Goal: Navigation & Orientation: Find specific page/section

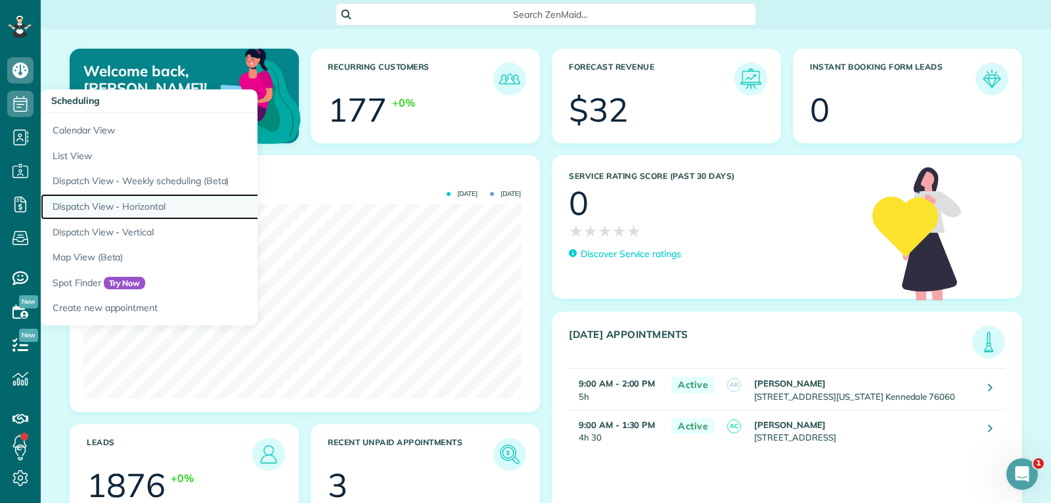
click at [141, 207] on link "Dispatch View - Horizontal" at bounding box center [205, 207] width 328 height 26
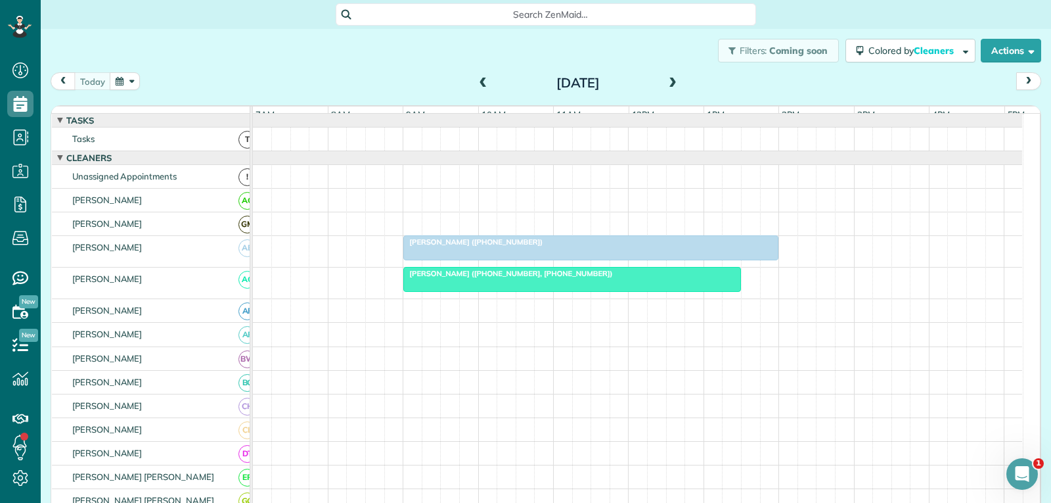
click at [480, 81] on span at bounding box center [483, 84] width 14 height 12
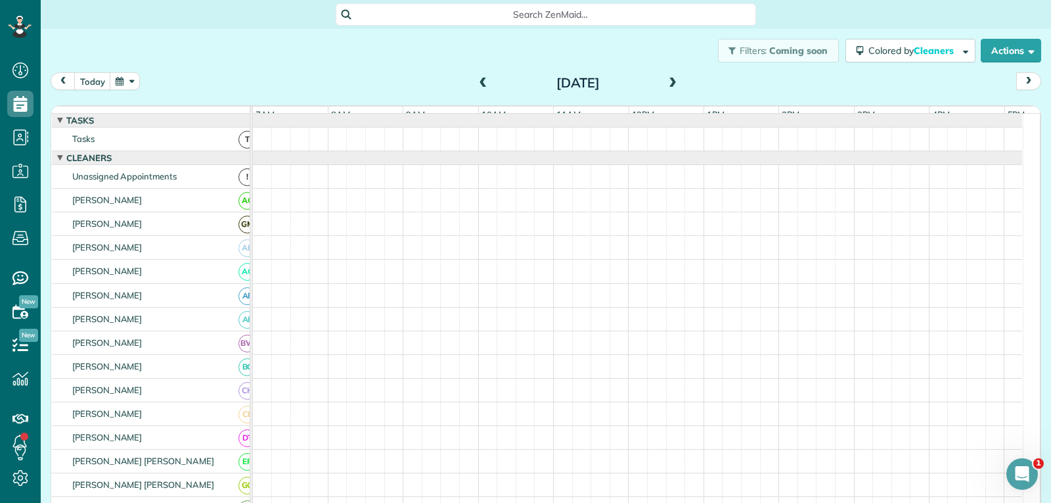
click at [481, 82] on span at bounding box center [483, 84] width 14 height 12
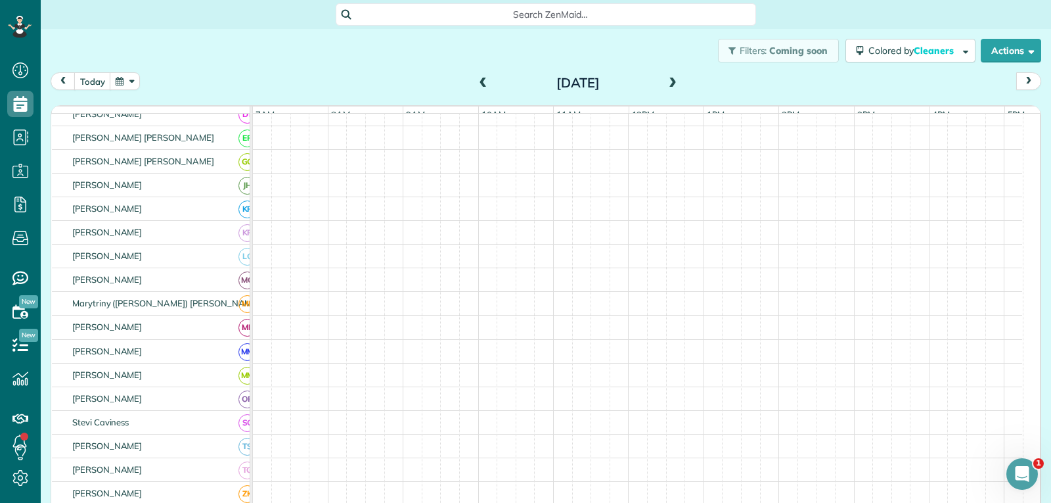
scroll to position [328, 0]
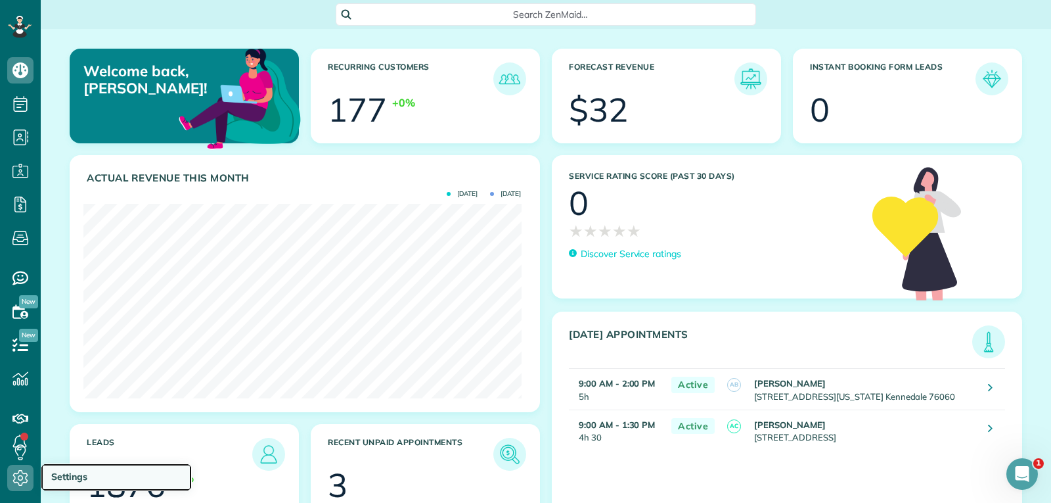
drag, startPoint x: 66, startPoint y: 471, endPoint x: 74, endPoint y: 464, distance: 10.2
click at [66, 471] on span "Settings" at bounding box center [69, 476] width 36 height 12
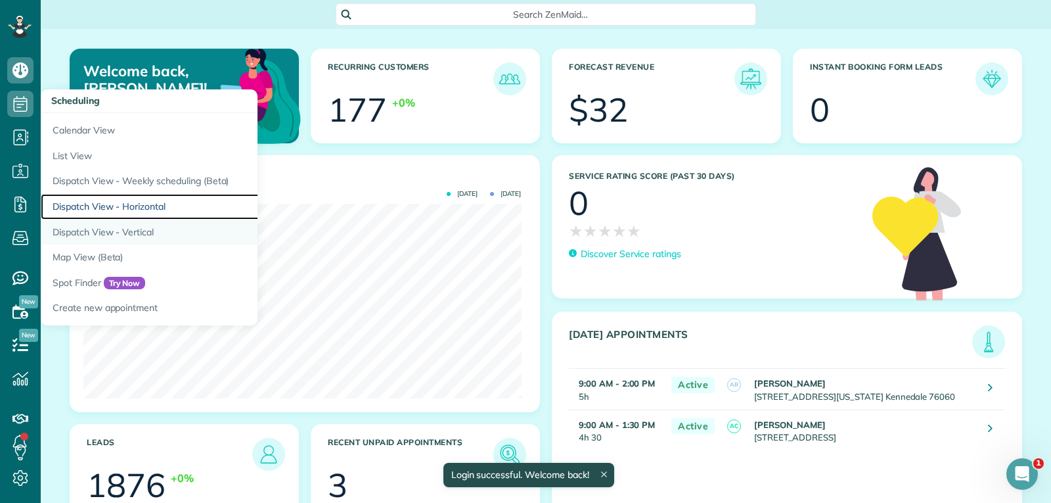
drag, startPoint x: 142, startPoint y: 205, endPoint x: 179, endPoint y: 239, distance: 50.2
click at [142, 205] on link "Dispatch View - Horizontal" at bounding box center [205, 207] width 328 height 26
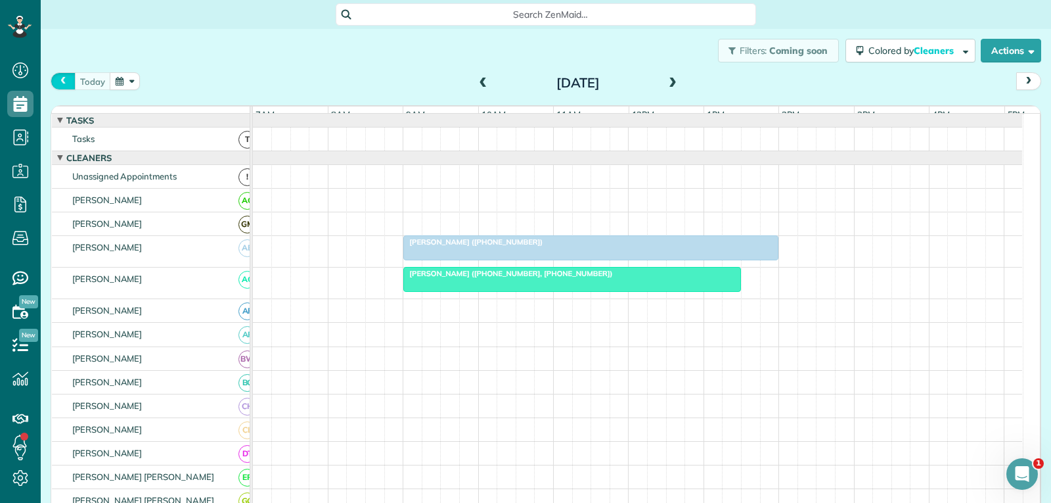
click at [62, 80] on span "prev" at bounding box center [63, 81] width 11 height 9
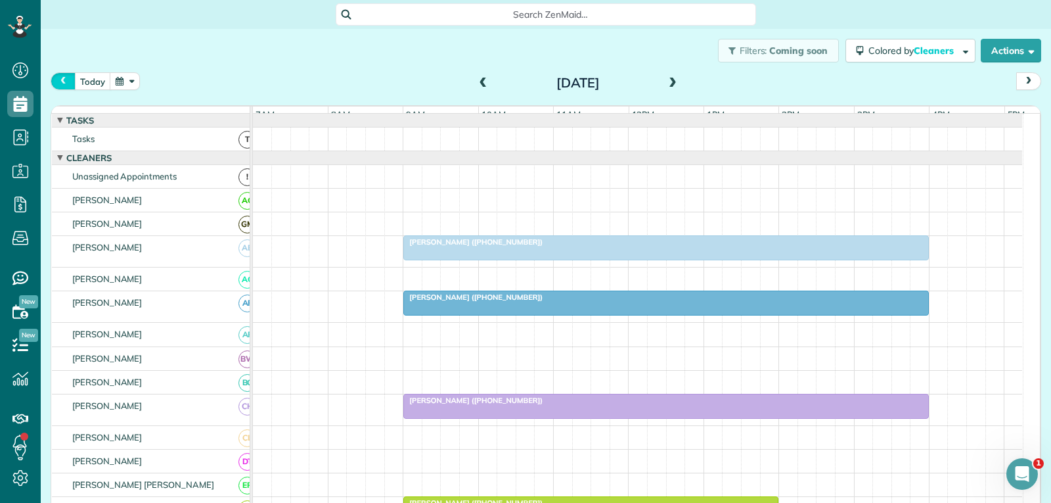
click at [62, 80] on span "prev" at bounding box center [63, 81] width 11 height 9
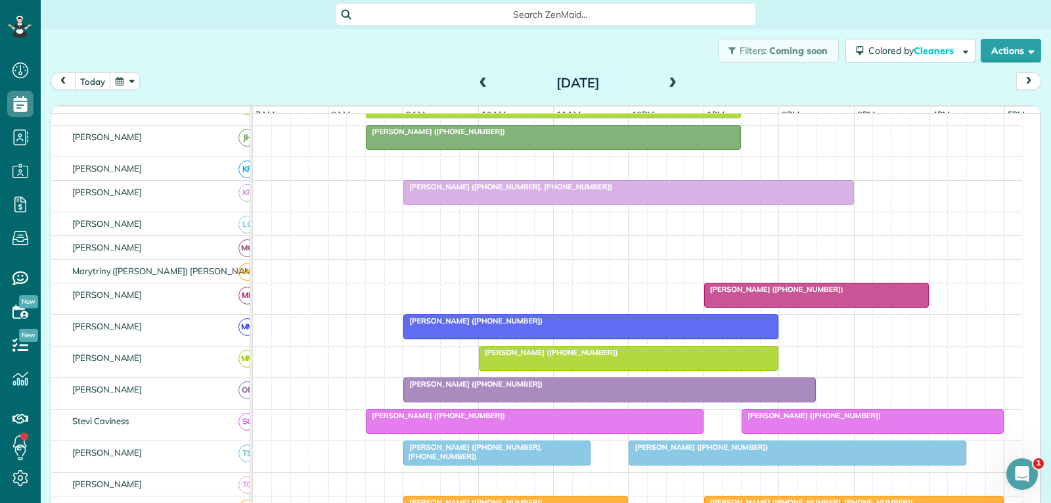
scroll to position [526, 0]
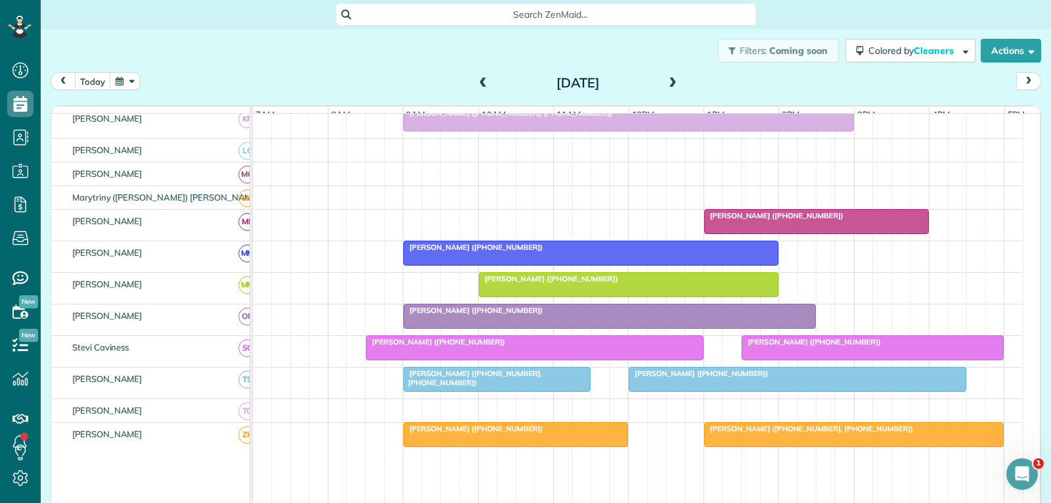
click at [780, 346] on span "[PERSON_NAME] ([PHONE_NUMBER])" at bounding box center [811, 341] width 141 height 9
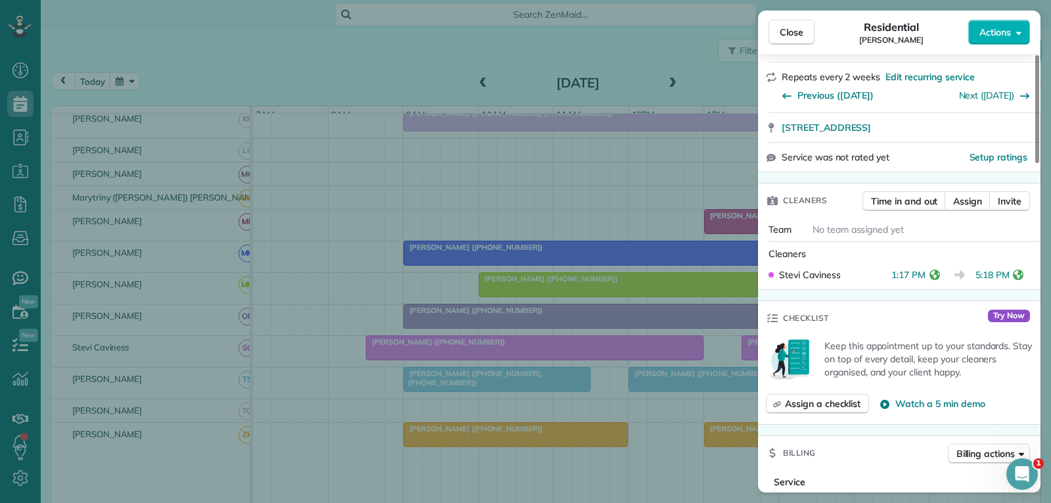
scroll to position [263, 0]
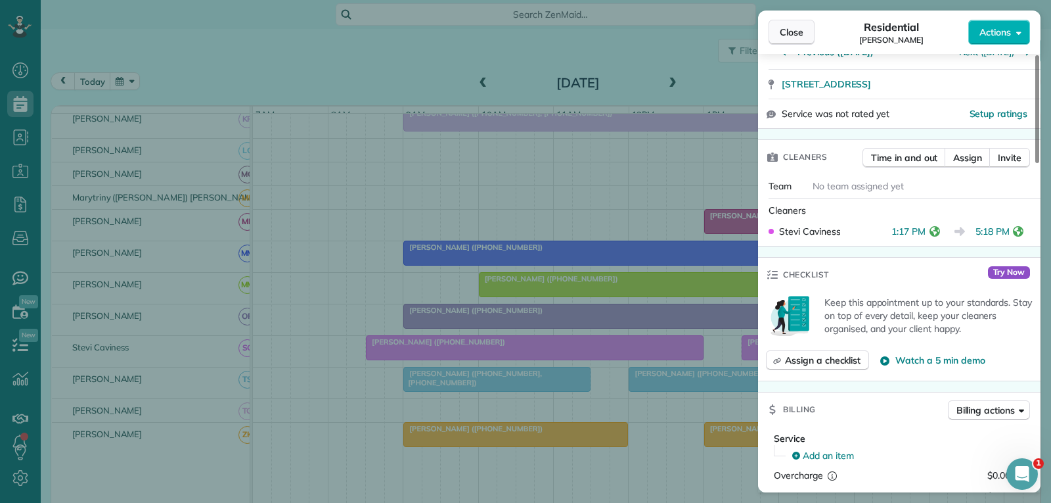
click at [782, 32] on span "Close" at bounding box center [792, 32] width 24 height 13
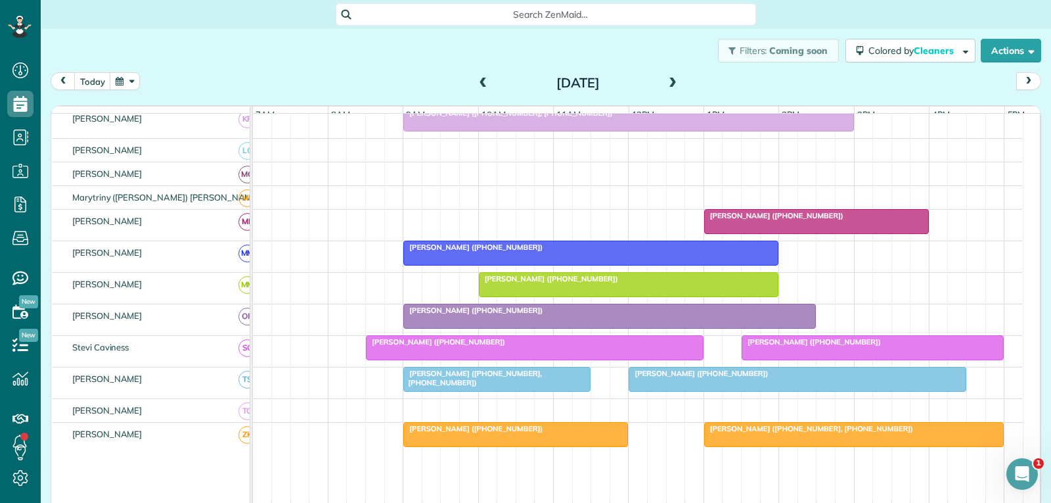
drag, startPoint x: 669, startPoint y: 85, endPoint x: 664, endPoint y: 99, distance: 14.8
click at [669, 85] on span at bounding box center [673, 84] width 14 height 12
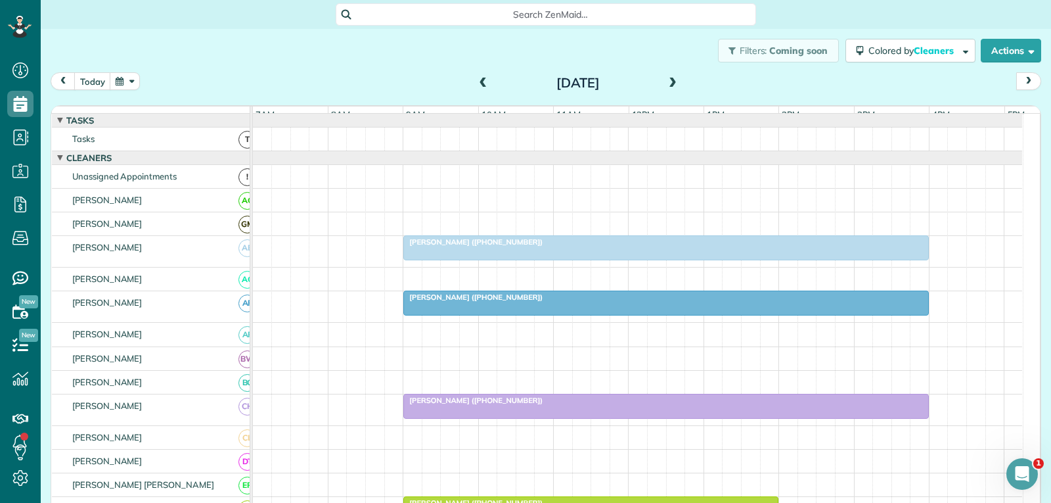
click at [721, 257] on div at bounding box center [666, 248] width 524 height 24
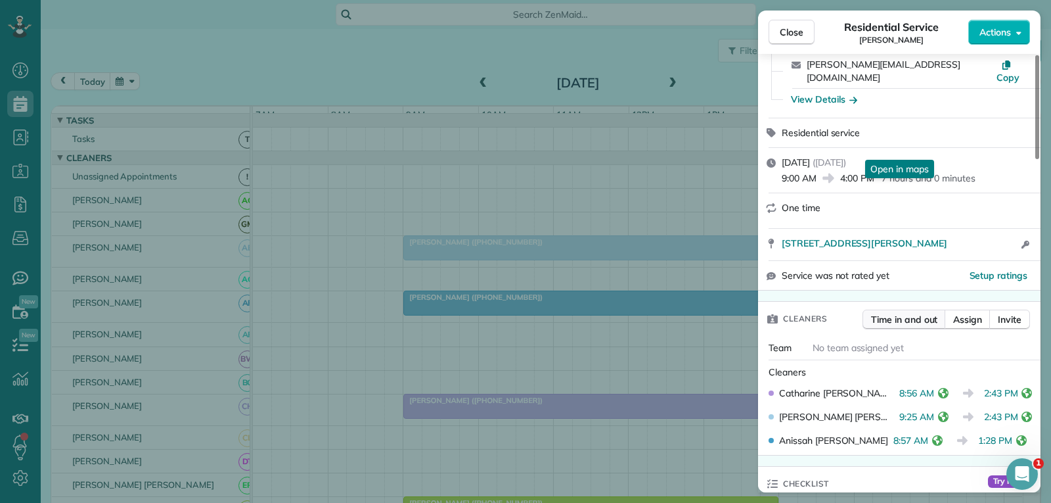
scroll to position [197, 0]
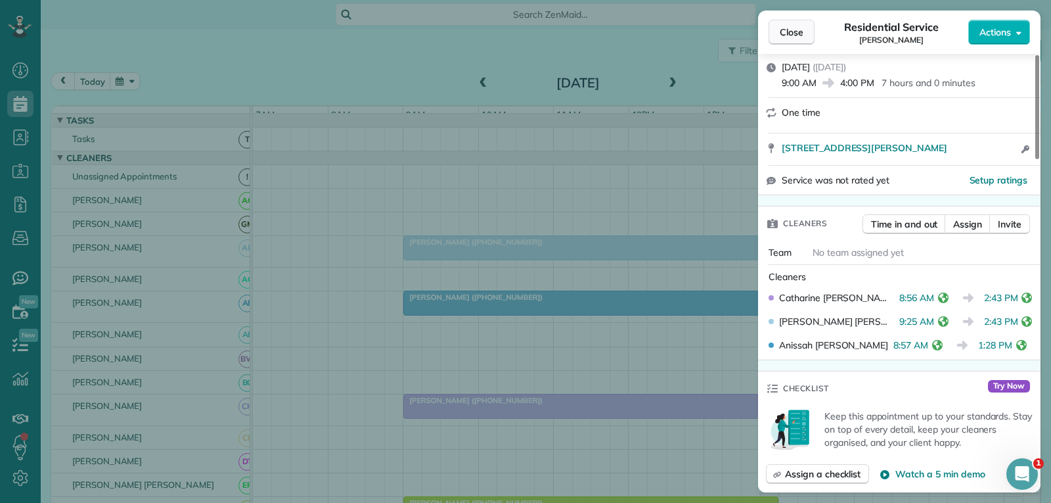
click at [794, 32] on span "Close" at bounding box center [792, 32] width 24 height 13
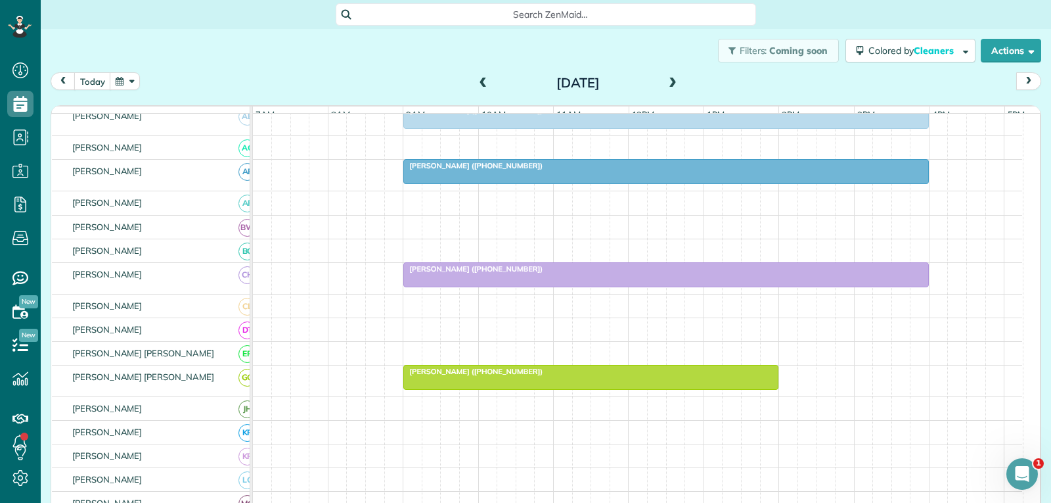
scroll to position [197, 0]
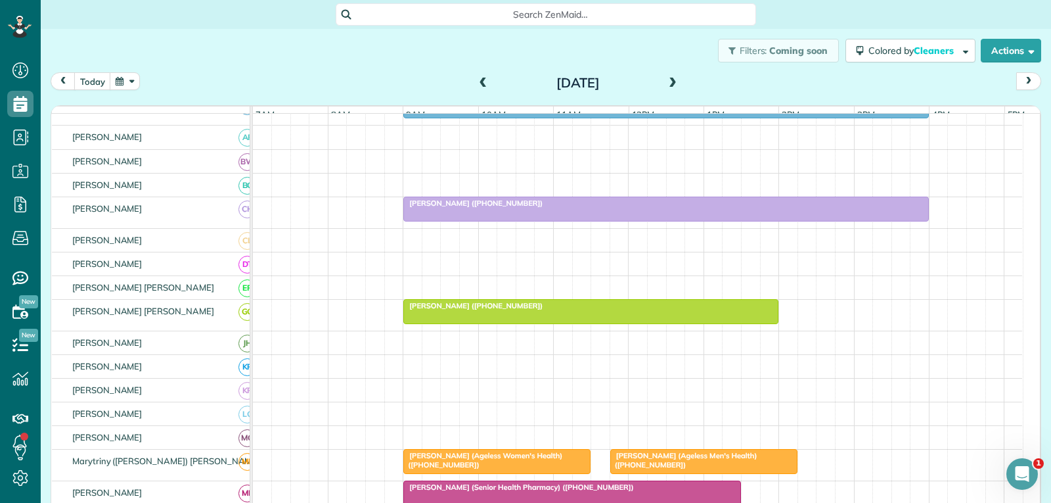
click at [630, 310] on div "[PERSON_NAME] ([PHONE_NUMBER])" at bounding box center [590, 305] width 367 height 9
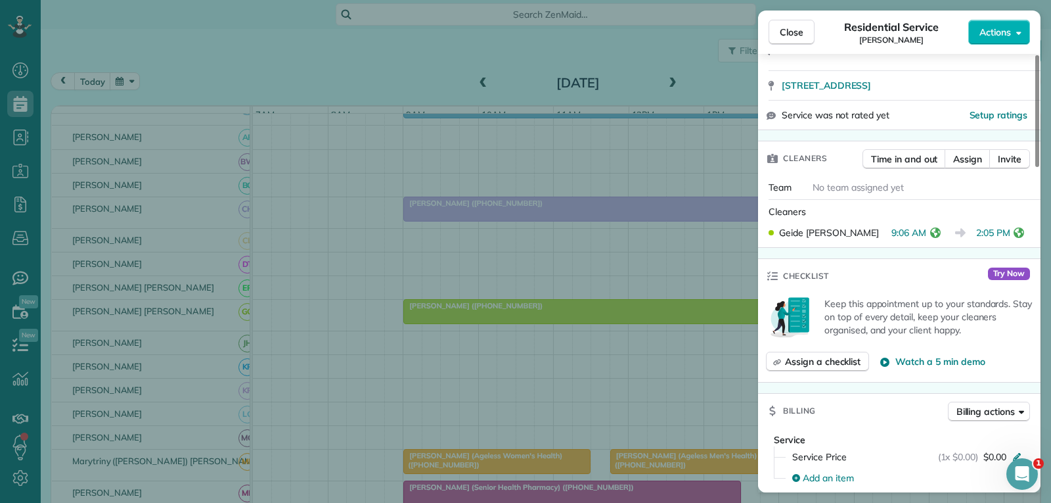
scroll to position [263, 0]
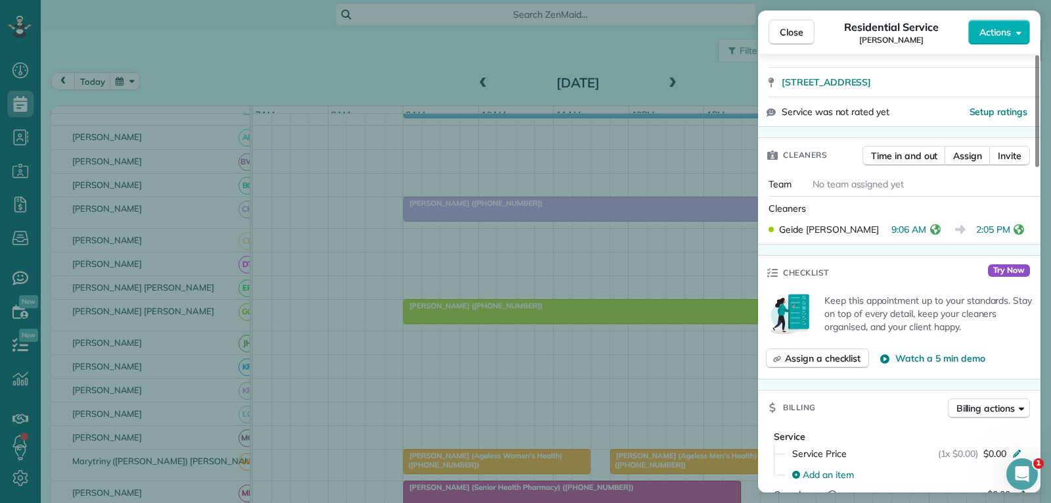
drag, startPoint x: 791, startPoint y: 32, endPoint x: 785, endPoint y: 111, distance: 79.7
click at [792, 32] on span "Close" at bounding box center [792, 32] width 24 height 13
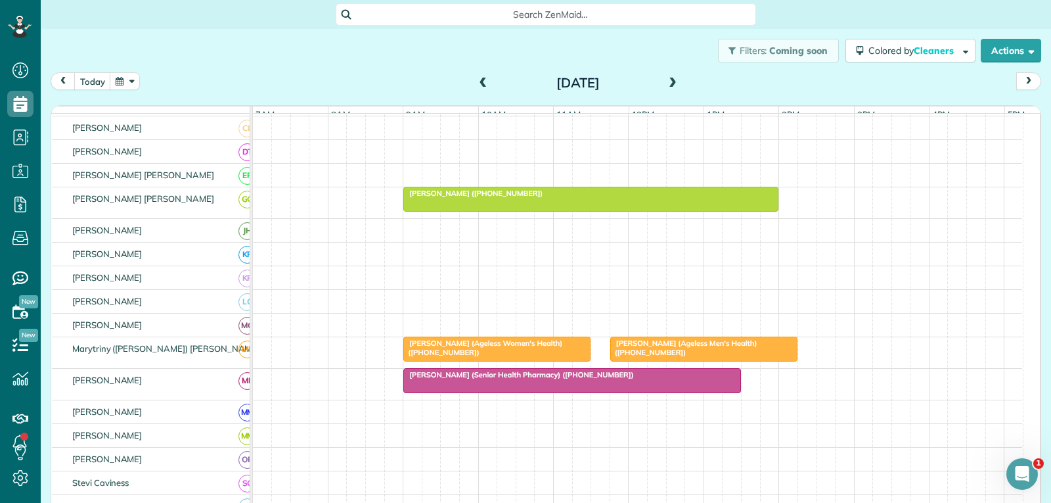
scroll to position [394, 0]
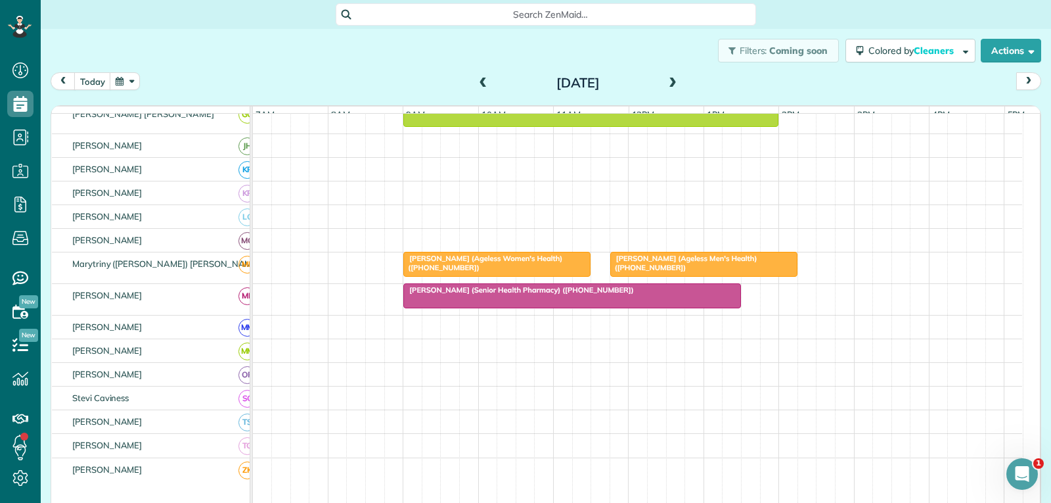
click at [560, 273] on div "[PERSON_NAME] (Ageless Women's Health) ([PHONE_NUMBER])" at bounding box center [496, 263] width 179 height 19
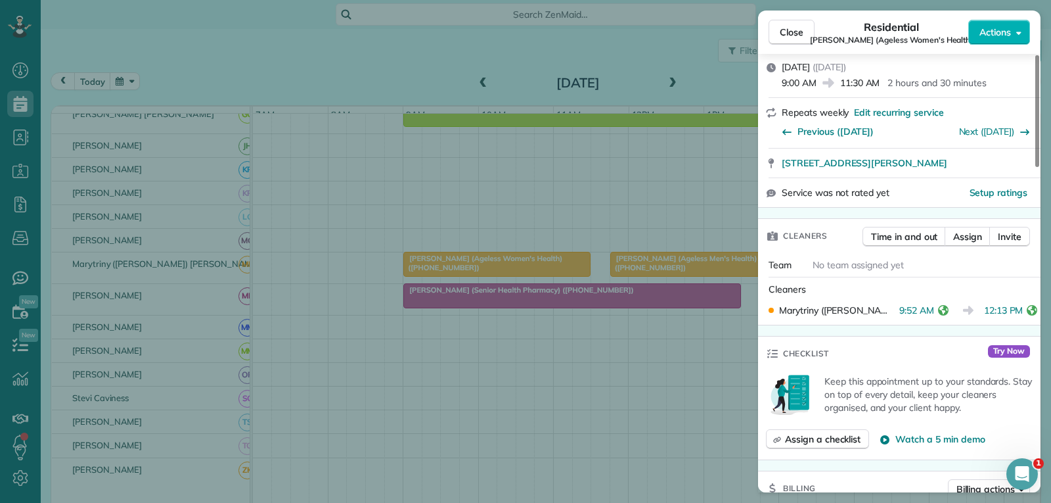
scroll to position [328, 0]
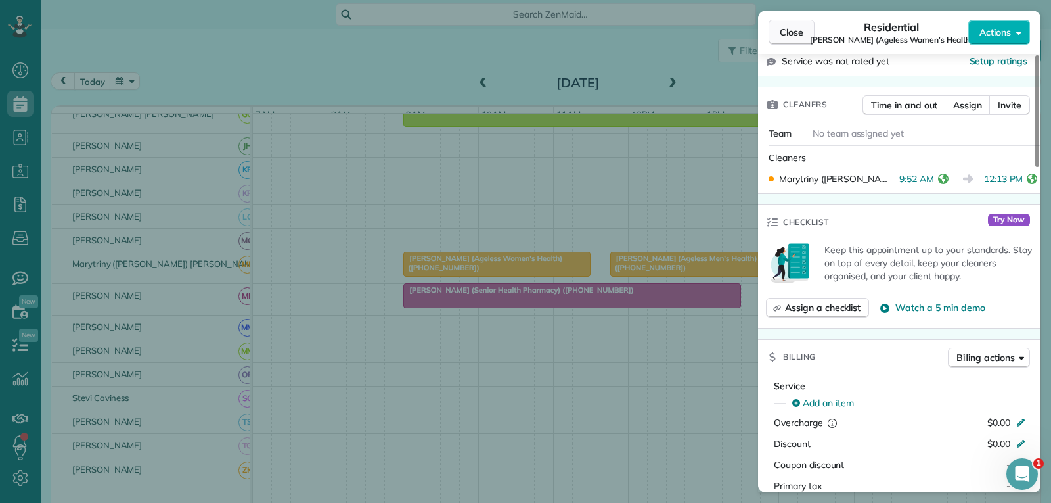
click at [786, 35] on span "Close" at bounding box center [792, 32] width 24 height 13
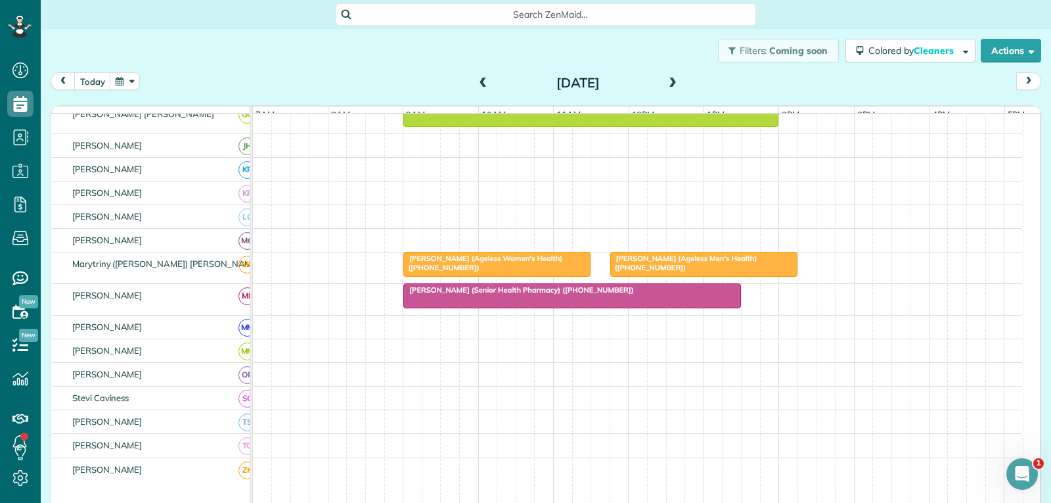
click at [715, 268] on span "[PERSON_NAME] (Ageless Men's Health) ([PHONE_NUMBER])" at bounding box center [684, 263] width 148 height 18
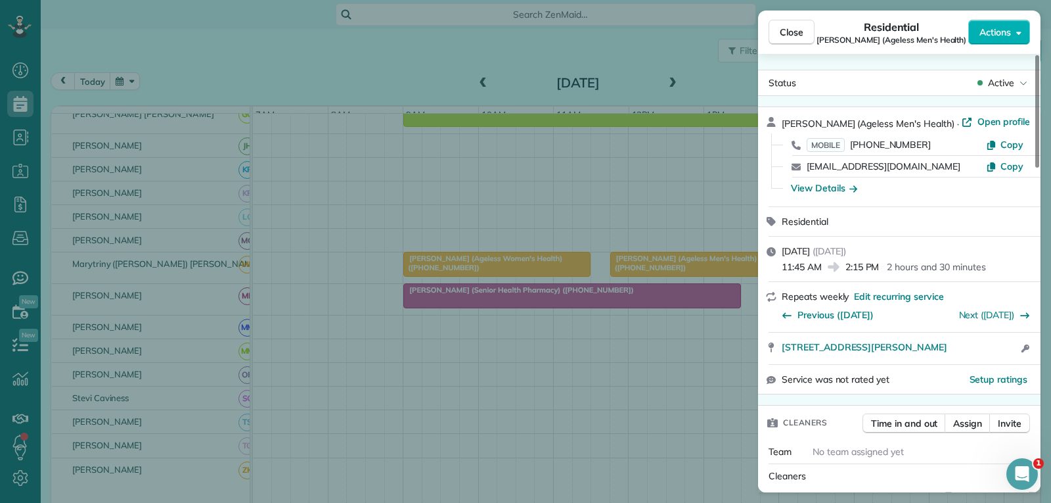
scroll to position [134, 0]
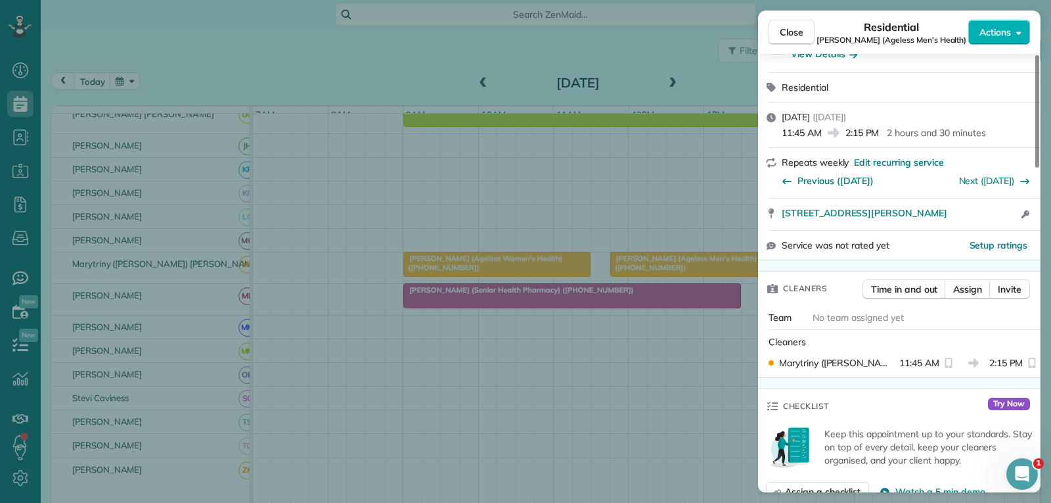
drag, startPoint x: 799, startPoint y: 35, endPoint x: 779, endPoint y: 83, distance: 52.1
click at [799, 35] on span "Close" at bounding box center [792, 32] width 24 height 13
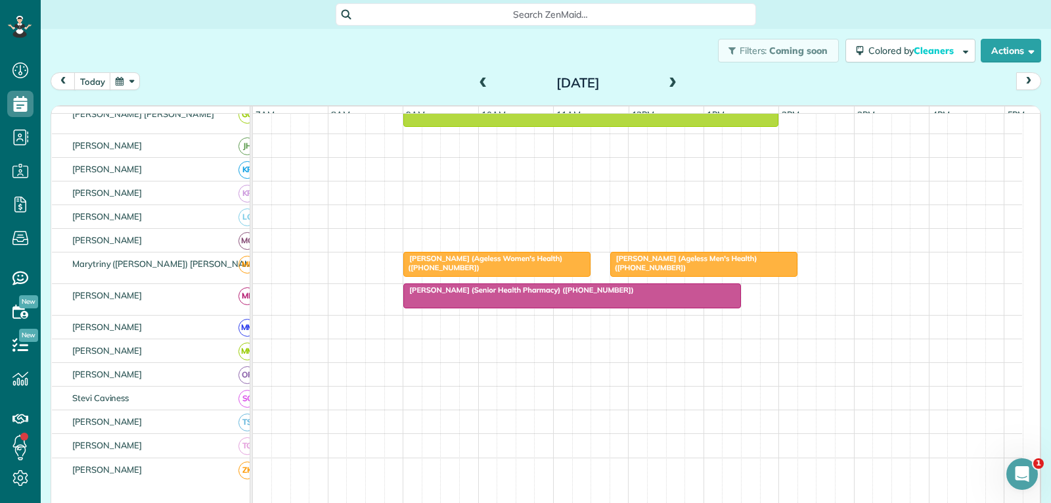
drag, startPoint x: 654, startPoint y: 299, endPoint x: 662, endPoint y: 294, distance: 8.9
click at [655, 294] on div "[PERSON_NAME] (Senior Health Pharmacy) ([PHONE_NUMBER])" at bounding box center [572, 289] width 330 height 9
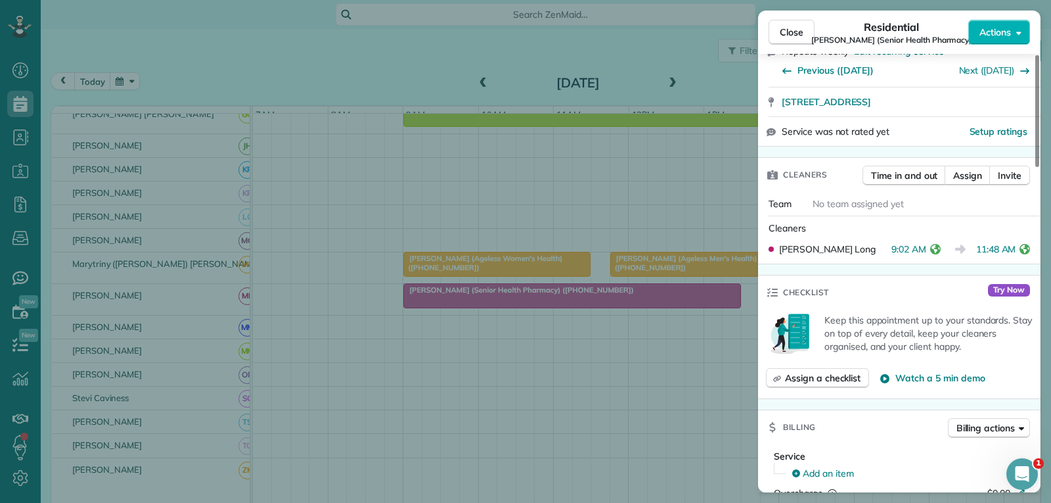
scroll to position [263, 0]
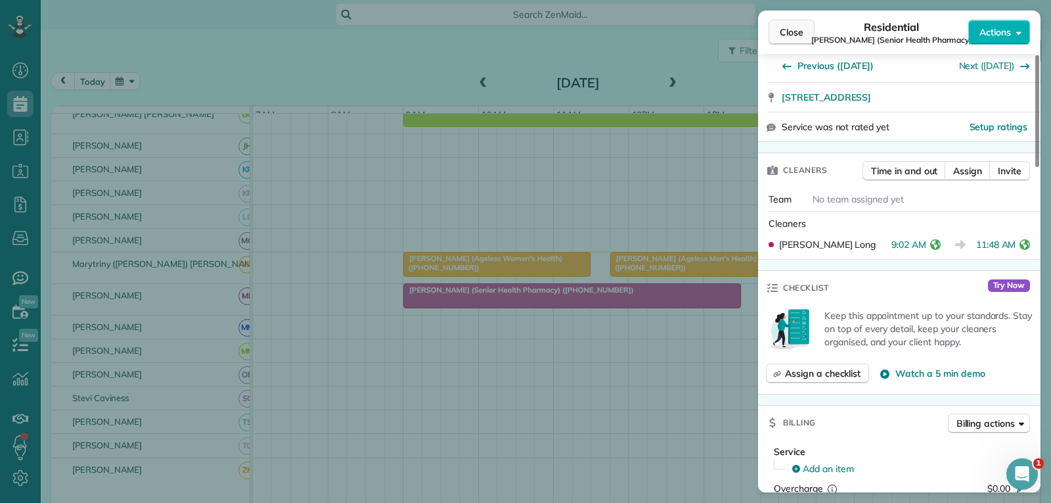
click at [788, 33] on span "Close" at bounding box center [792, 32] width 24 height 13
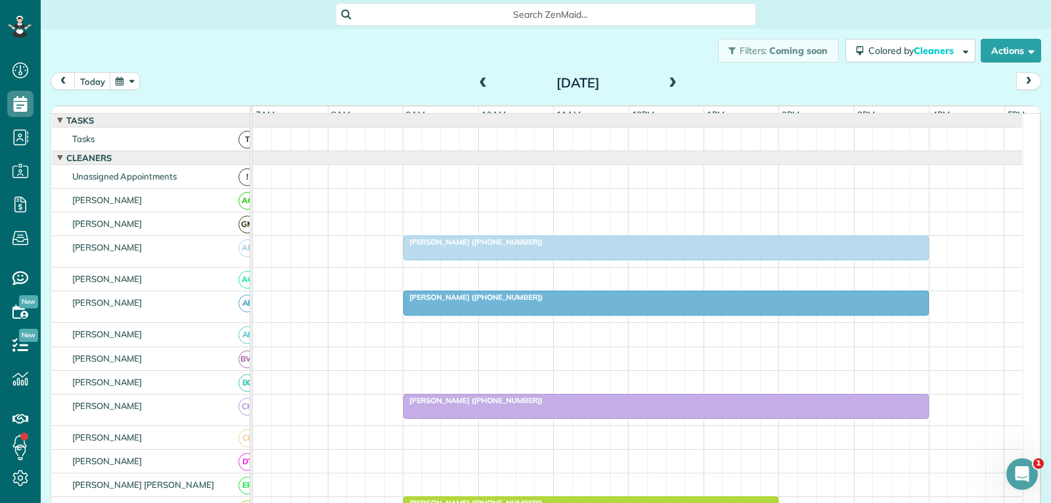
click at [667, 83] on span at bounding box center [673, 84] width 14 height 12
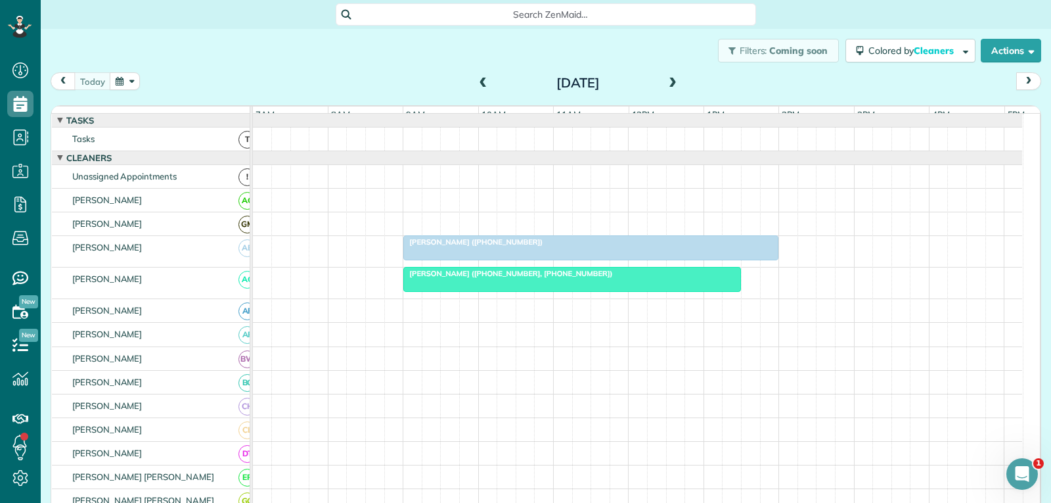
click at [690, 260] on div at bounding box center [591, 248] width 374 height 24
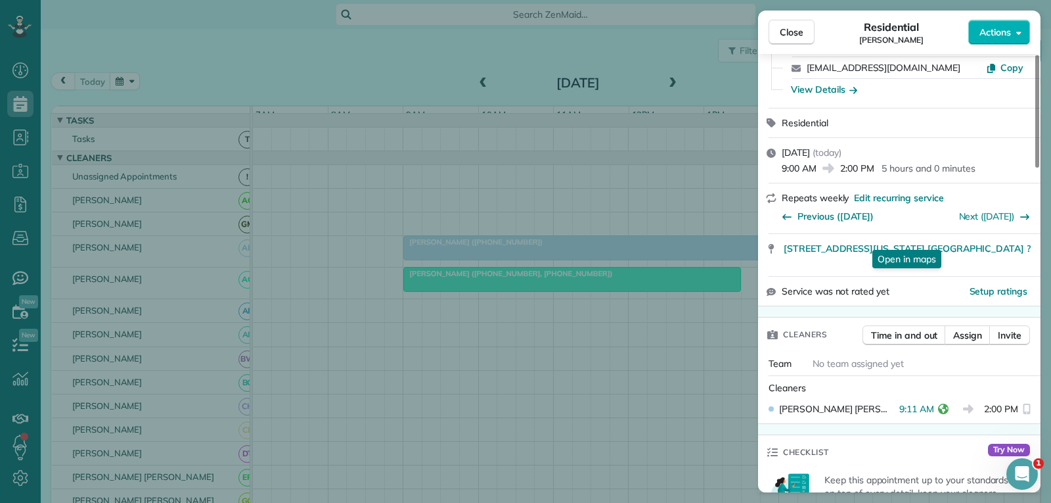
scroll to position [131, 0]
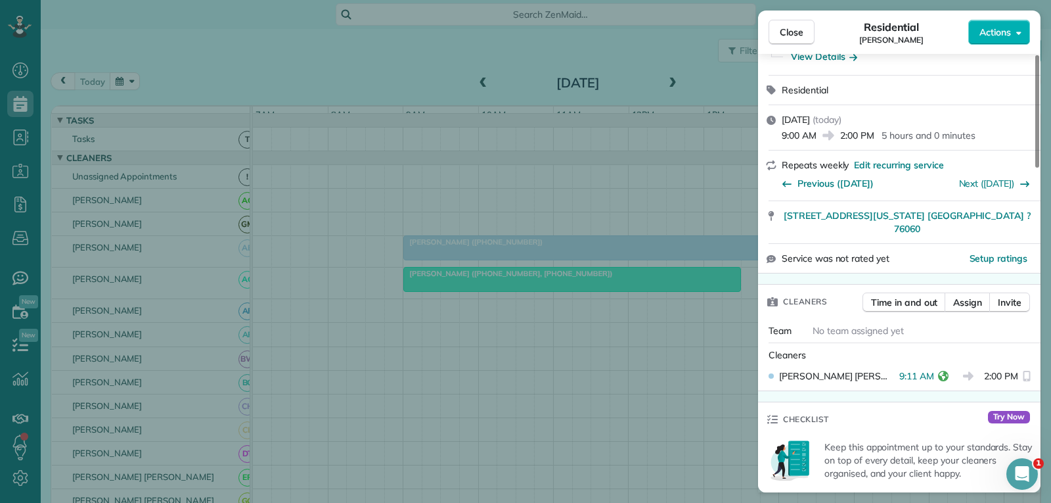
drag, startPoint x: 795, startPoint y: 36, endPoint x: 720, endPoint y: 213, distance: 191.9
click at [795, 36] on span "Close" at bounding box center [792, 32] width 24 height 13
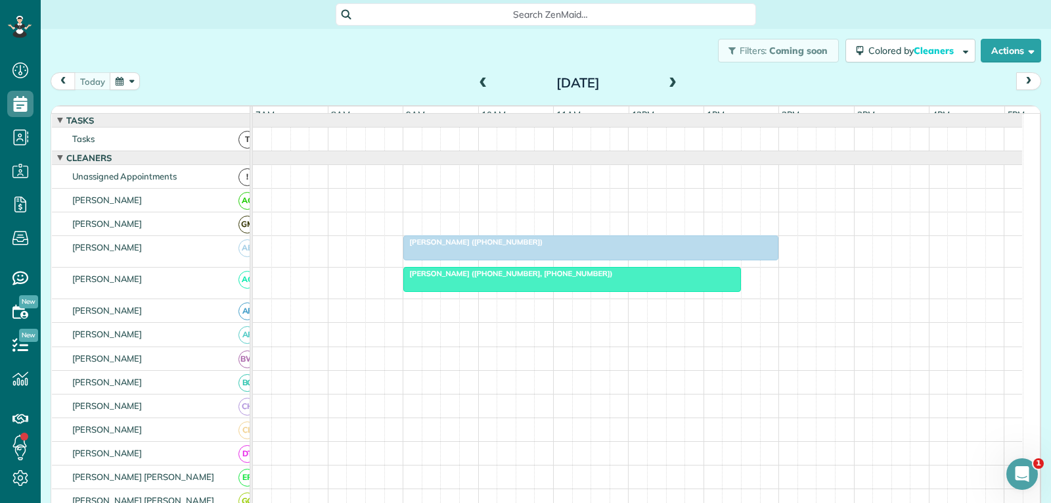
click at [626, 291] on div at bounding box center [572, 279] width 336 height 24
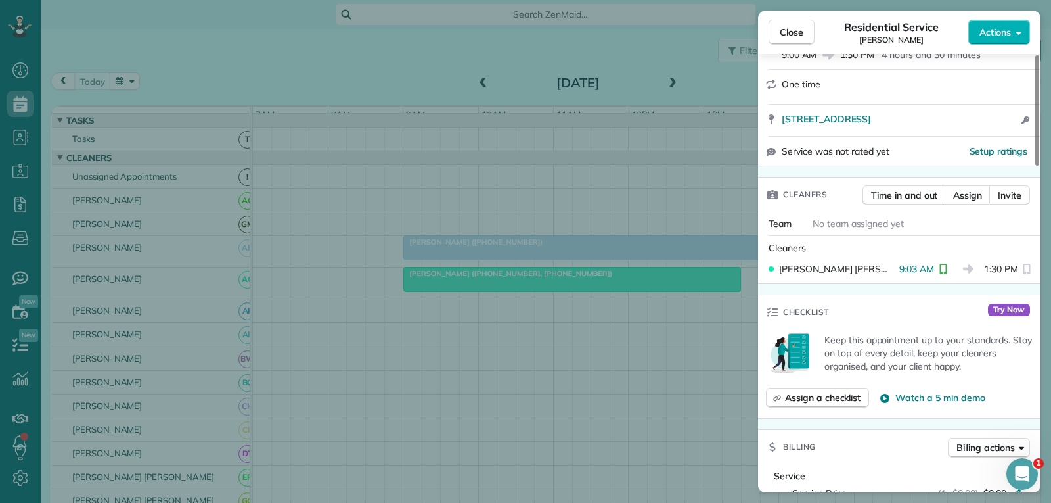
scroll to position [263, 0]
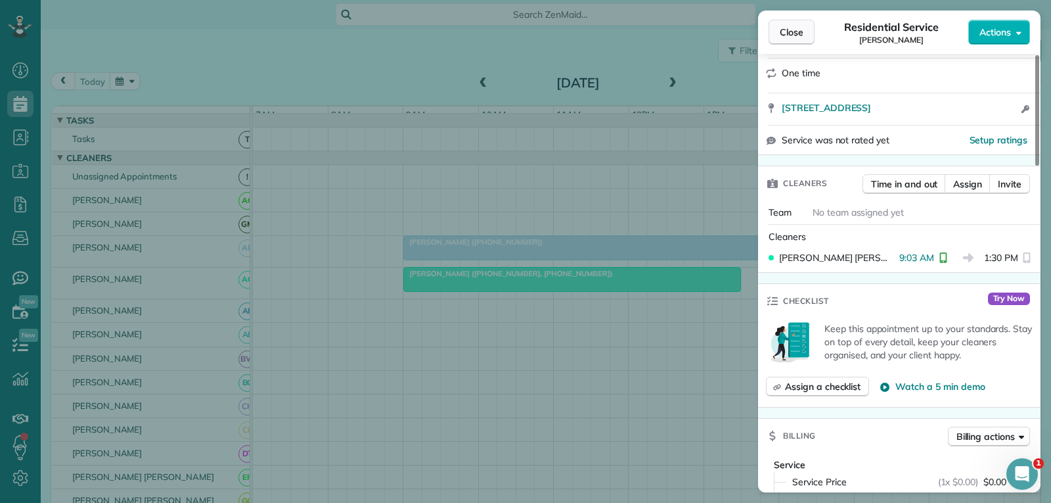
click at [796, 34] on span "Close" at bounding box center [792, 32] width 24 height 13
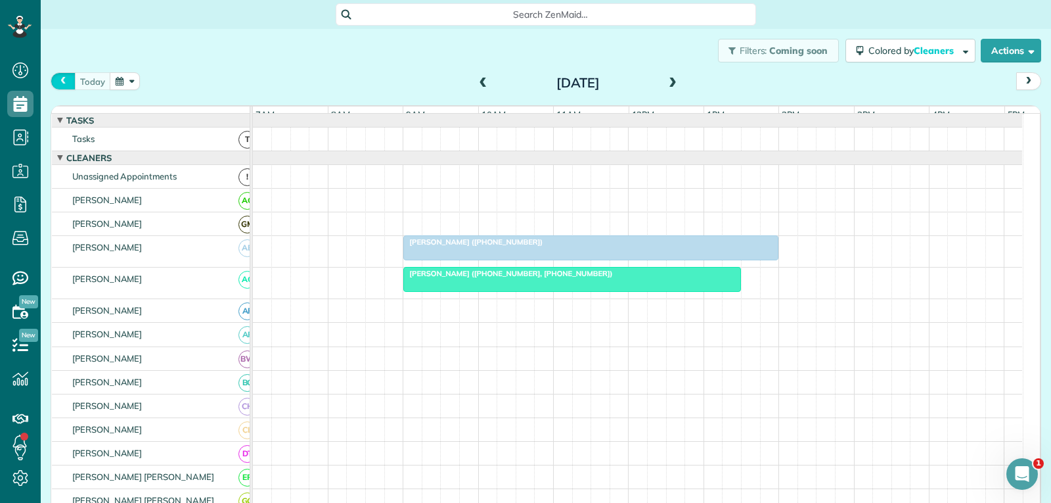
click at [64, 84] on span "prev" at bounding box center [63, 81] width 11 height 9
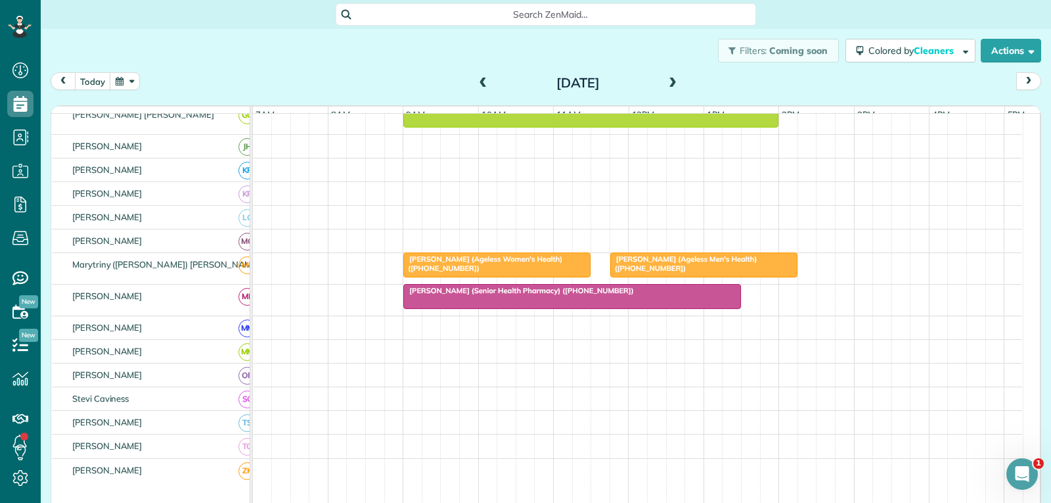
scroll to position [394, 0]
click at [658, 269] on span "[PERSON_NAME] (Ageless Men's Health) ([PHONE_NUMBER])" at bounding box center [684, 263] width 148 height 18
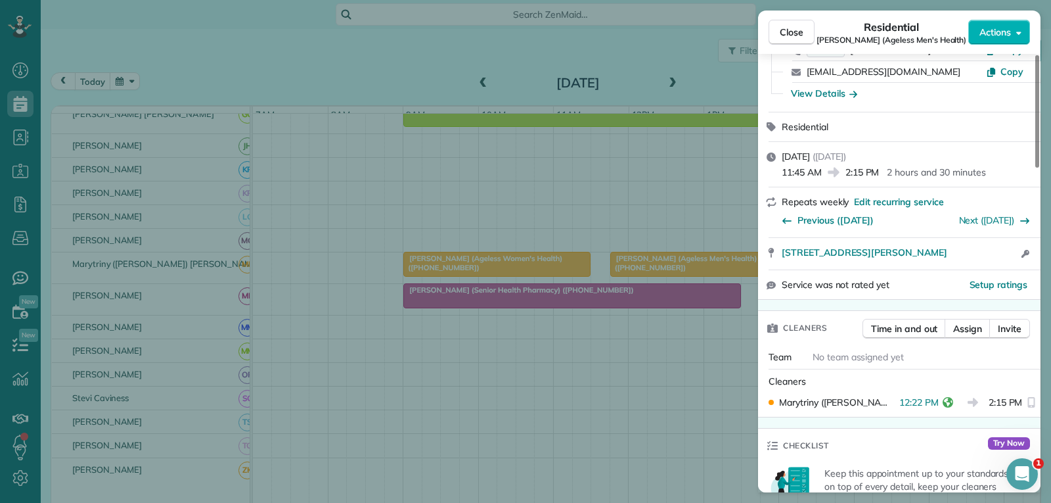
scroll to position [131, 0]
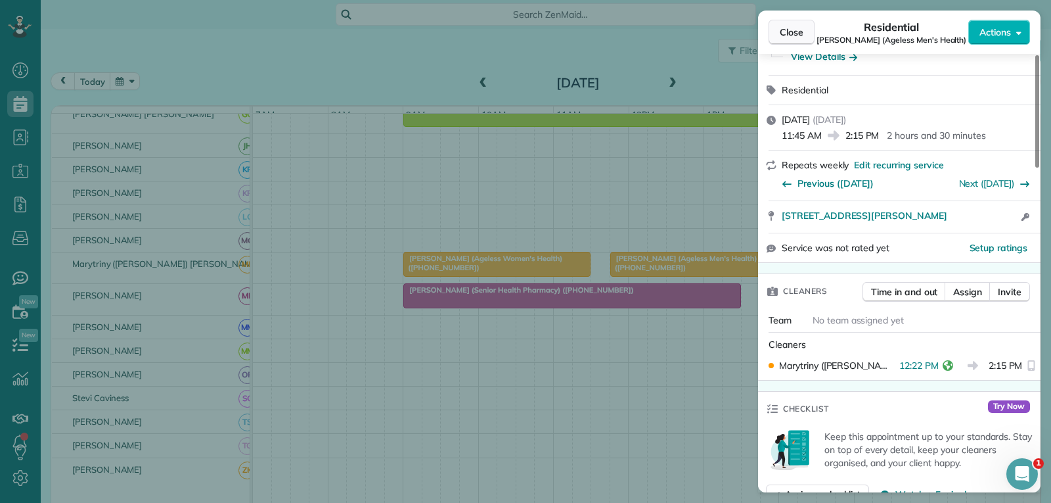
click at [800, 29] on span "Close" at bounding box center [792, 32] width 24 height 13
